Goal: Submit feedback/report problem: Submit feedback/report problem

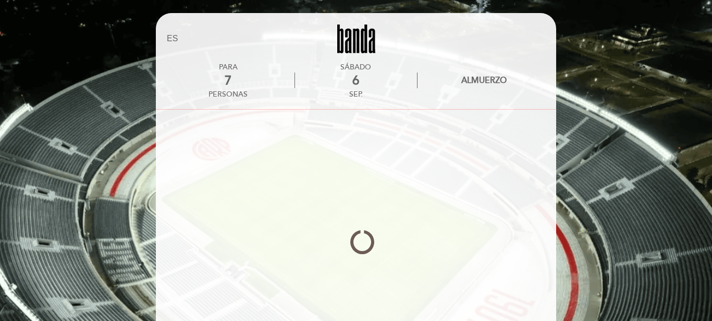
select select "es"
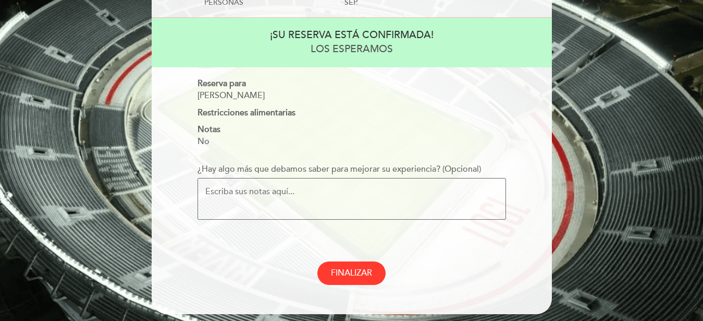
scroll to position [106, 0]
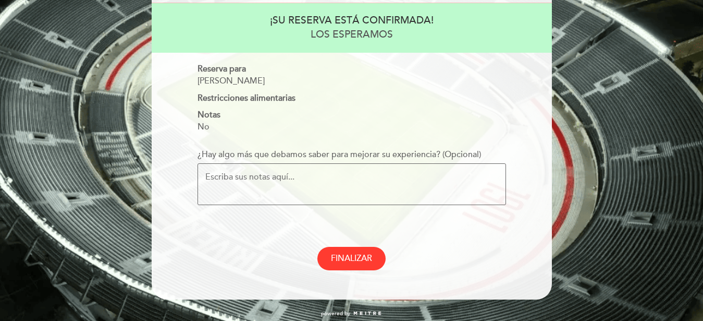
click at [444, 169] on textarea "¿Hay algo más que debamos saber para mejorar su experiencia? (Opcional)" at bounding box center [352, 184] width 309 height 42
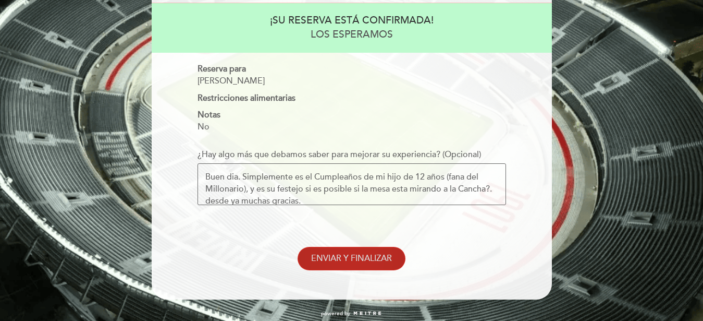
type textarea "Buen dia. Simplemente es el Cumpleaños de mi hijo de 12 años (fana del Millonar…"
click at [376, 263] on span "ENVIAR Y FINALIZAR" at bounding box center [351, 258] width 81 height 10
click at [341, 263] on span "ENVIAR Y FINALIZAR" at bounding box center [351, 258] width 81 height 10
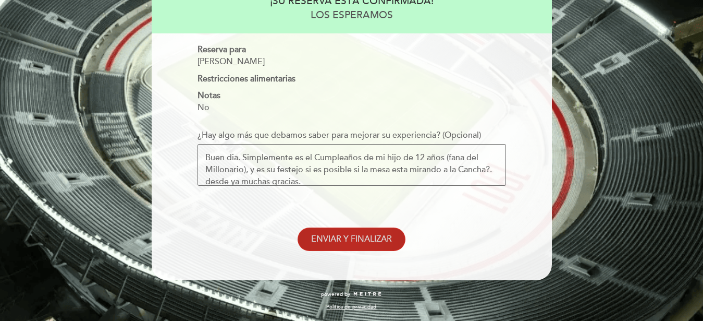
scroll to position [133, 0]
click at [346, 234] on span "ENVIAR Y FINALIZAR" at bounding box center [351, 239] width 81 height 10
click at [312, 233] on button "ENVIAR Y FINALIZAR" at bounding box center [352, 238] width 108 height 23
click at [380, 171] on textarea "Buen dia. Simplemente es el Cumpleaños de mi hijo de 12 años (fana del Millonar…" at bounding box center [352, 165] width 309 height 42
click at [364, 247] on button "ENVIAR Y FINALIZAR" at bounding box center [352, 238] width 108 height 23
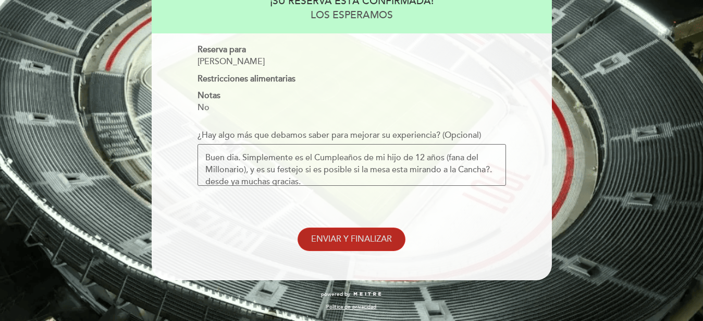
click at [363, 238] on span "ENVIAR Y FINALIZAR" at bounding box center [351, 239] width 81 height 10
click at [376, 237] on span "ENVIAR Y FINALIZAR" at bounding box center [351, 239] width 81 height 10
drag, startPoint x: 392, startPoint y: 174, endPoint x: 227, endPoint y: 136, distance: 169.6
click at [227, 144] on textarea "Buen dia. Simplemente es el Cumpleaños de mi hijo de 12 años (fana del Millonar…" at bounding box center [352, 165] width 309 height 42
click at [366, 242] on span "ENVIAR Y FINALIZAR" at bounding box center [351, 239] width 81 height 10
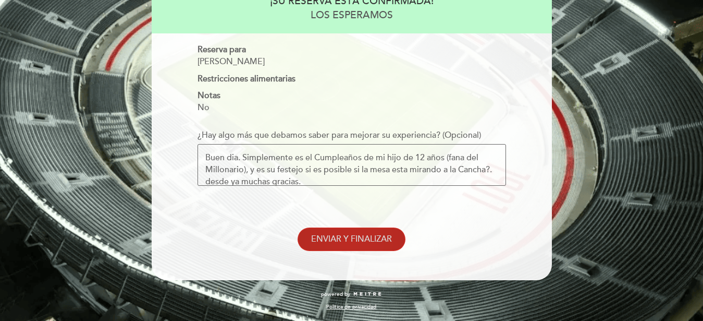
click at [367, 237] on span "ENVIAR Y FINALIZAR" at bounding box center [351, 239] width 81 height 10
click at [368, 237] on span "ENVIAR Y FINALIZAR" at bounding box center [351, 239] width 81 height 10
click at [336, 246] on button "ENVIAR Y FINALIZAR" at bounding box center [352, 238] width 108 height 23
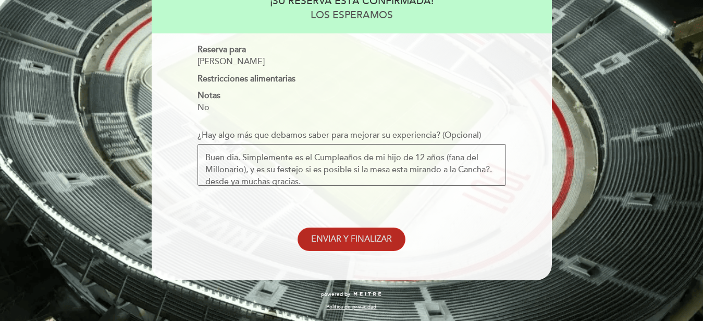
click at [379, 239] on span "ENVIAR Y FINALIZAR" at bounding box center [351, 239] width 81 height 10
click at [384, 239] on span "ENVIAR Y FINALIZAR" at bounding box center [351, 239] width 81 height 10
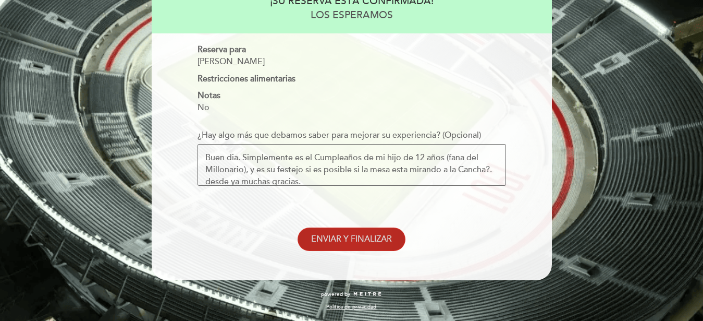
click at [384, 239] on span "ENVIAR Y FINALIZAR" at bounding box center [351, 239] width 81 height 10
